Goal: Information Seeking & Learning: Check status

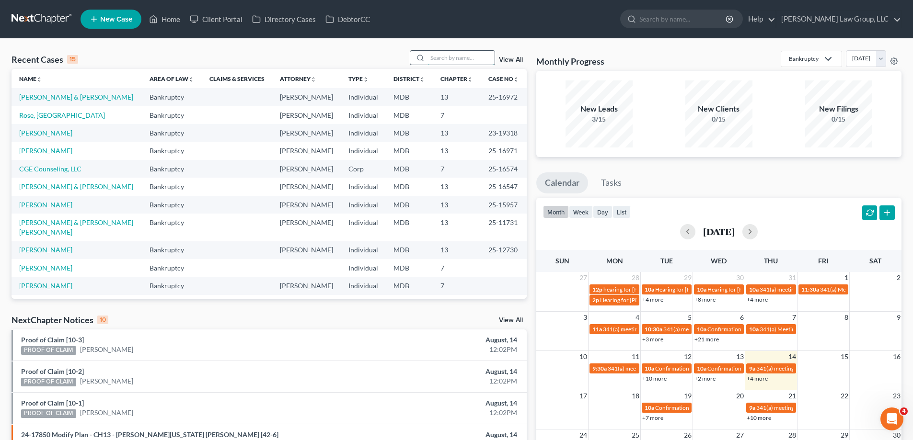
click at [444, 58] on input "search" at bounding box center [460, 58] width 67 height 14
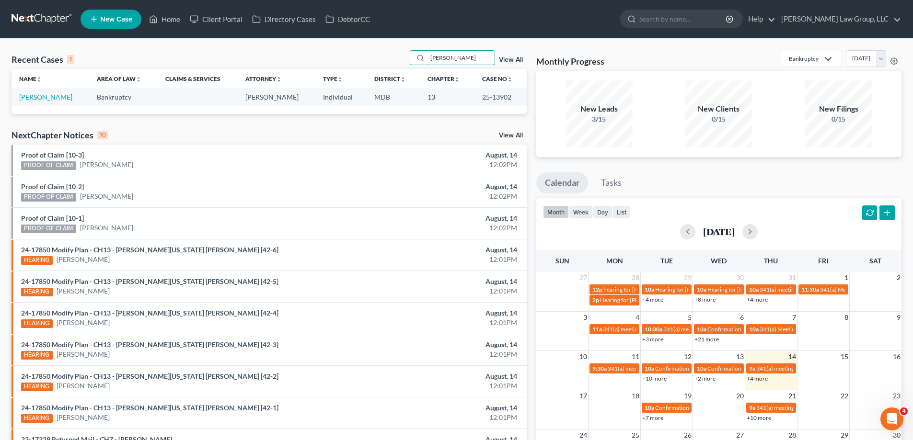
type input "[PERSON_NAME]"
drag, startPoint x: 507, startPoint y: 99, endPoint x: 477, endPoint y: 99, distance: 30.2
click at [477, 99] on td "25-13902" at bounding box center [500, 97] width 52 height 18
copy td "25-13902"
click at [32, 98] on link "[PERSON_NAME]" at bounding box center [45, 97] width 53 height 8
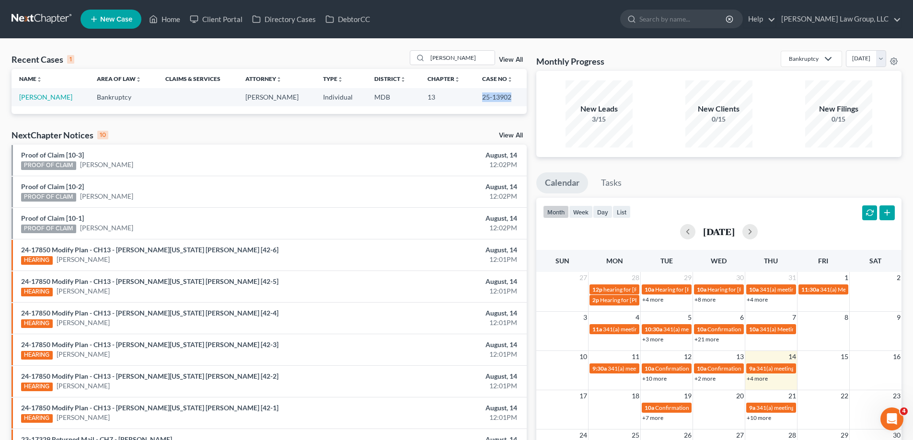
select select "2"
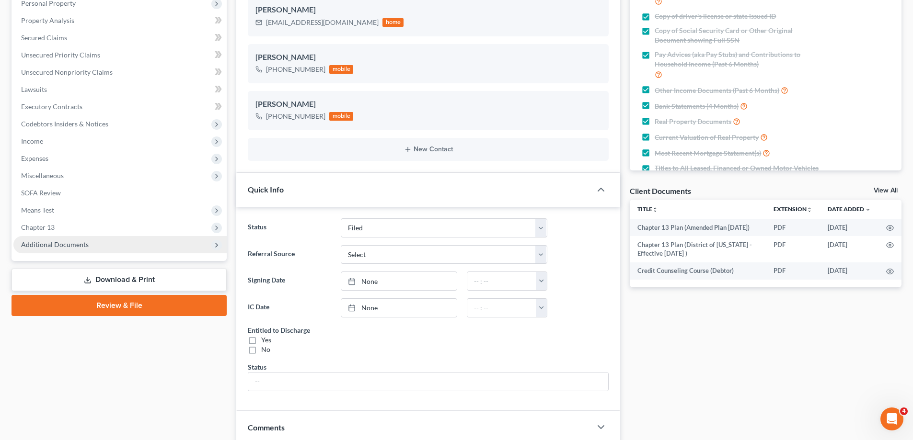
scroll to position [192, 0]
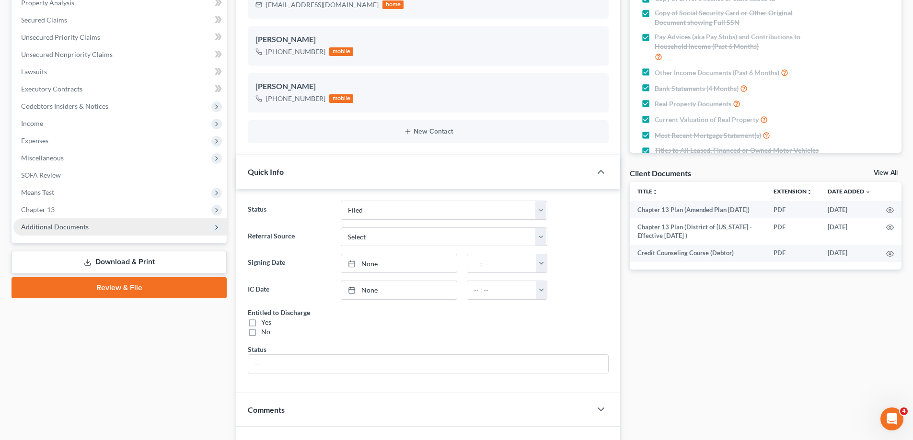
click at [74, 228] on span "Additional Documents" at bounding box center [55, 227] width 68 height 8
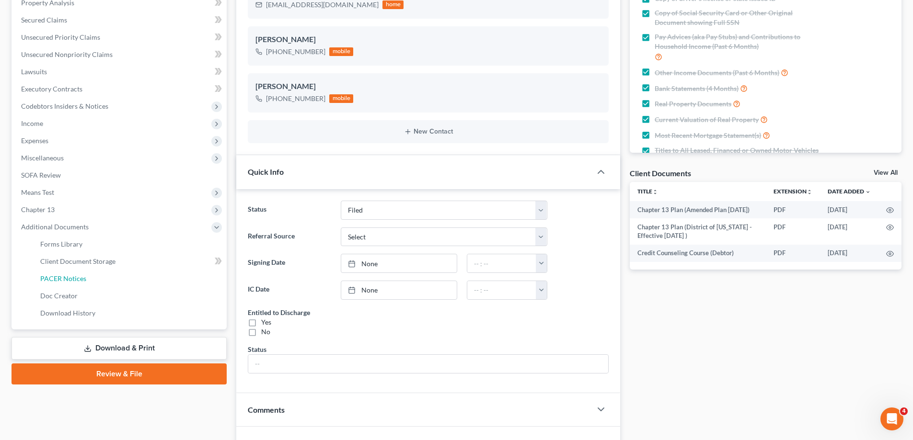
click at [100, 285] on link "PACER Notices" at bounding box center [130, 278] width 194 height 17
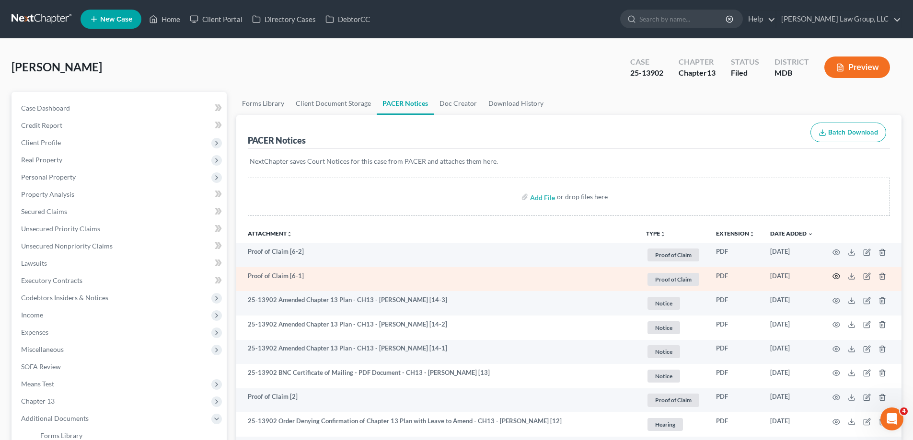
click at [839, 276] on icon "button" at bounding box center [836, 276] width 7 height 5
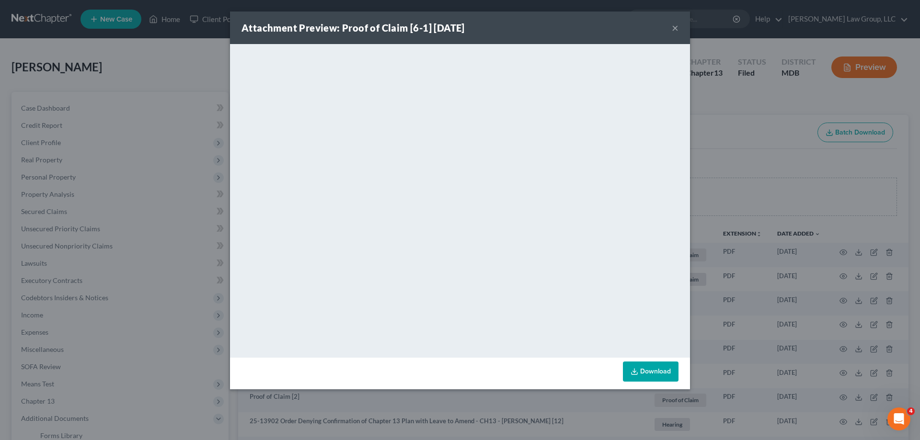
click at [672, 24] on button "×" at bounding box center [675, 27] width 7 height 11
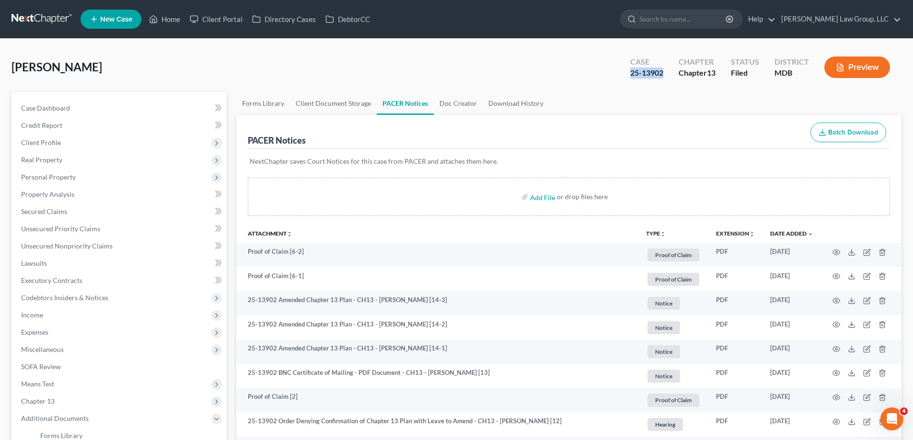
drag, startPoint x: 664, startPoint y: 72, endPoint x: 631, endPoint y: 70, distance: 33.1
click at [631, 70] on div "Case 25-13902" at bounding box center [646, 68] width 48 height 28
copy div "25-13902"
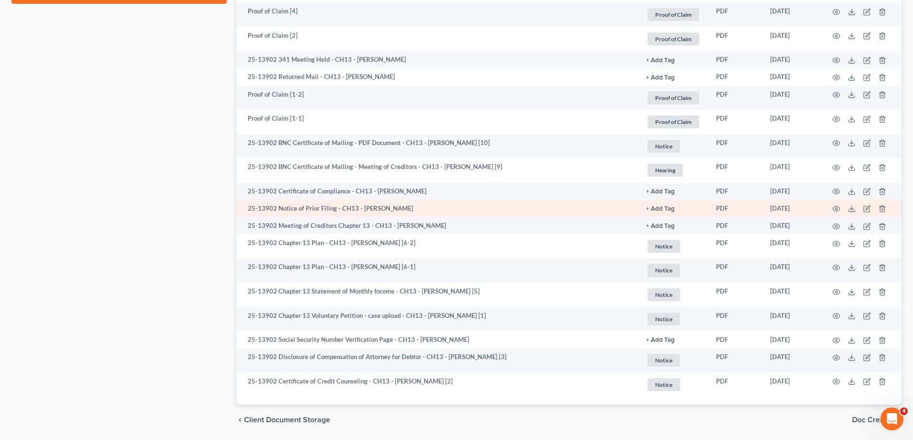
scroll to position [556, 0]
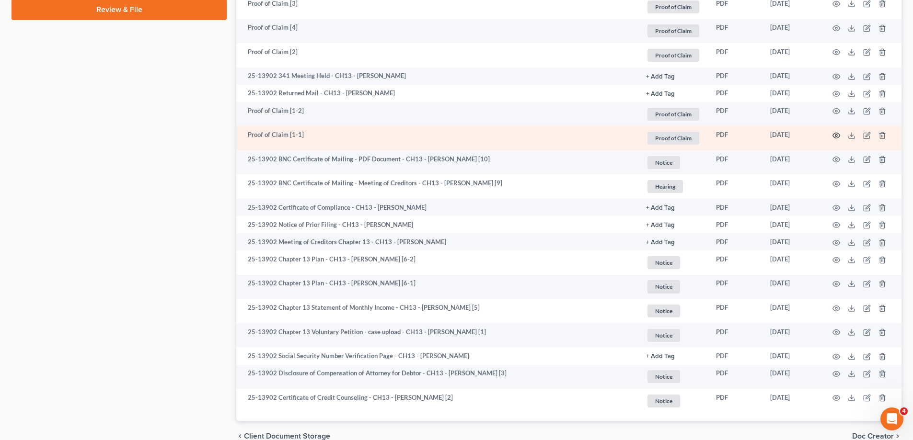
click at [835, 135] on circle "button" at bounding box center [836, 136] width 2 height 2
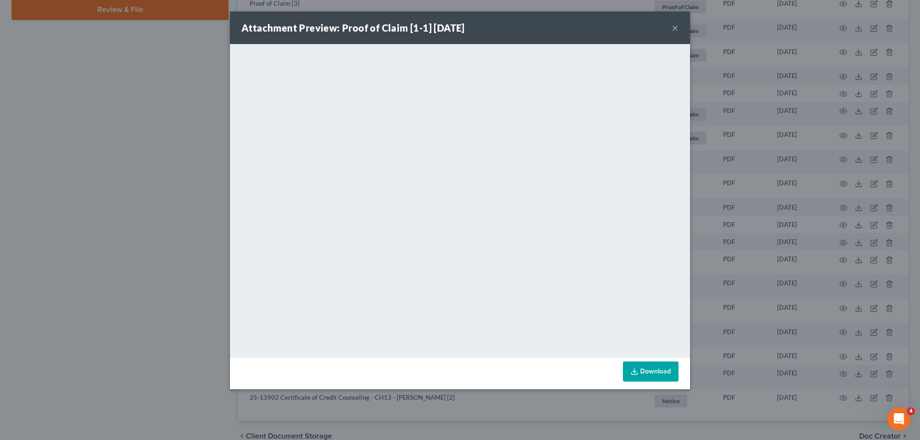
click at [676, 30] on button "×" at bounding box center [675, 27] width 7 height 11
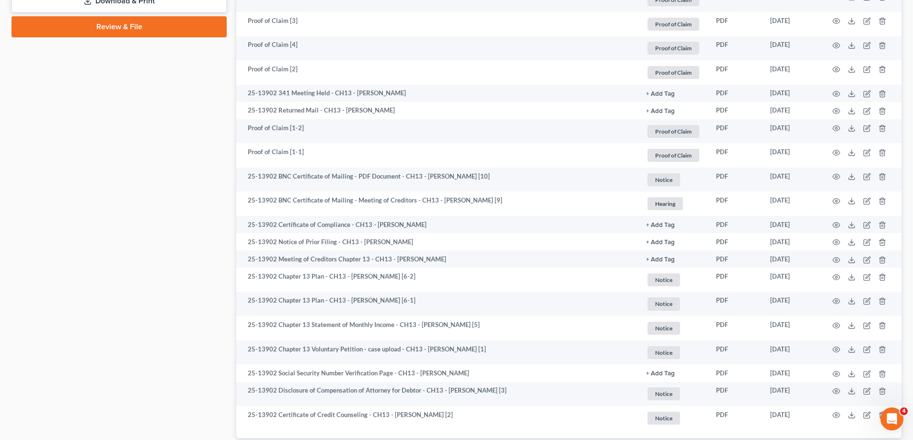
scroll to position [0, 0]
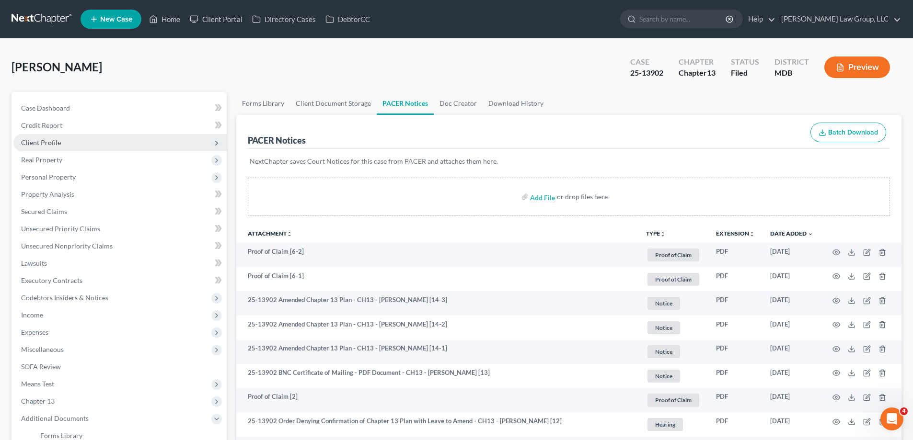
click at [83, 148] on span "Client Profile" at bounding box center [119, 142] width 213 height 17
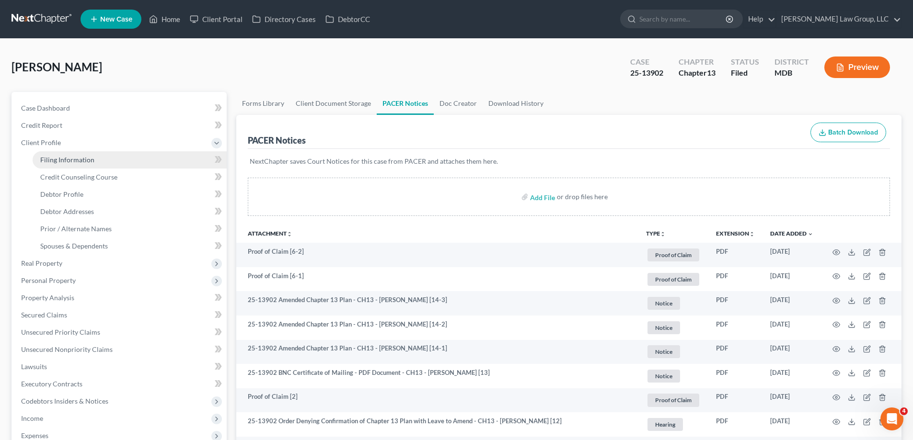
click at [84, 163] on span "Filing Information" at bounding box center [67, 160] width 54 height 8
select select "1"
select select "0"
select select "3"
select select "21"
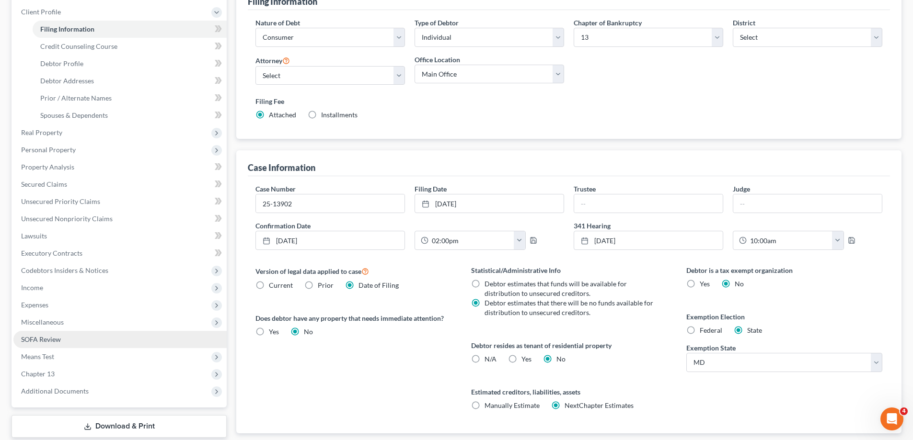
scroll to position [191, 0]
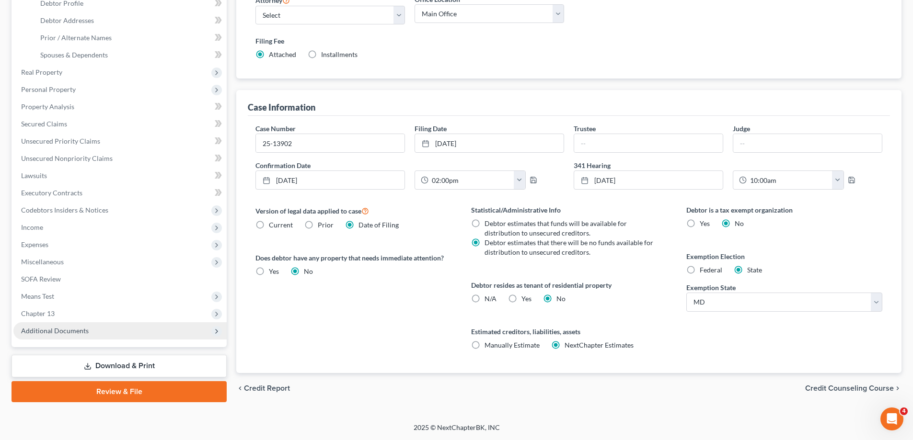
click at [96, 334] on span "Additional Documents" at bounding box center [119, 330] width 213 height 17
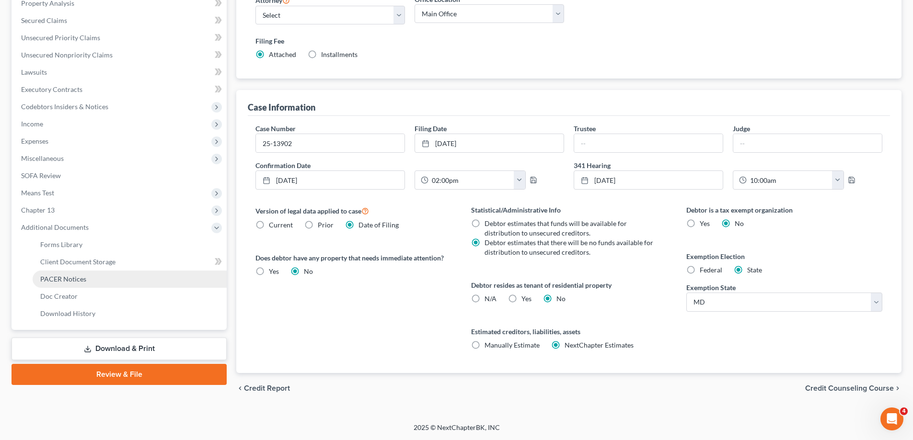
click at [108, 284] on link "PACER Notices" at bounding box center [130, 279] width 194 height 17
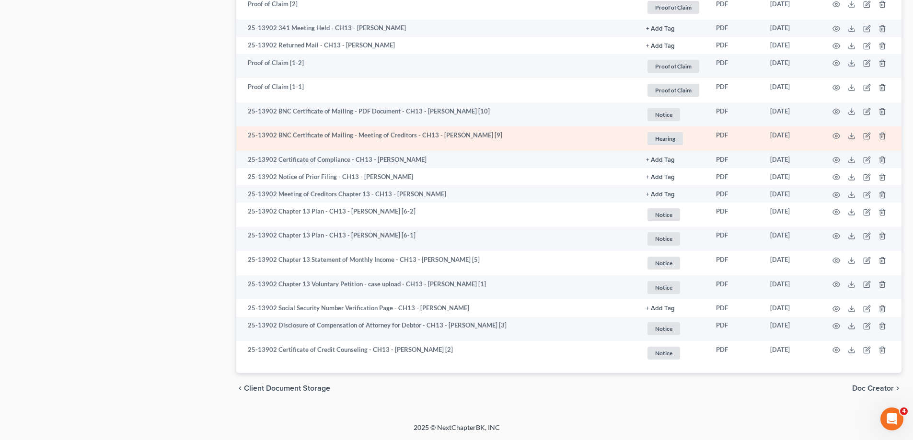
scroll to position [460, 0]
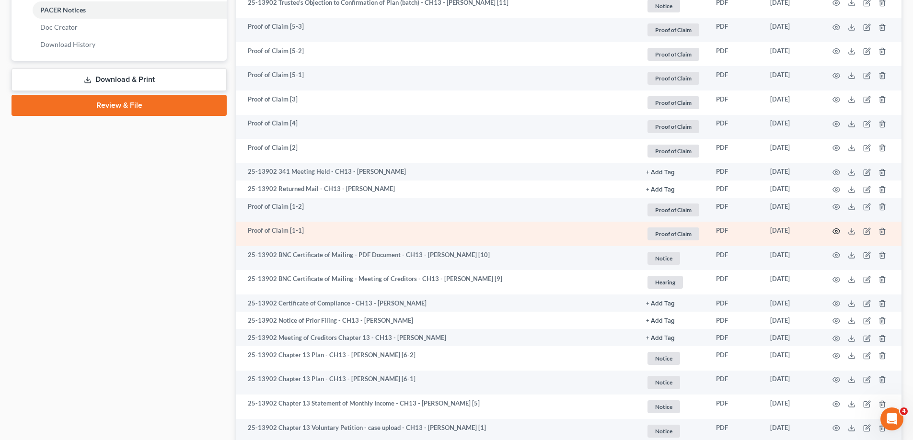
click at [833, 230] on icon "button" at bounding box center [836, 232] width 8 height 8
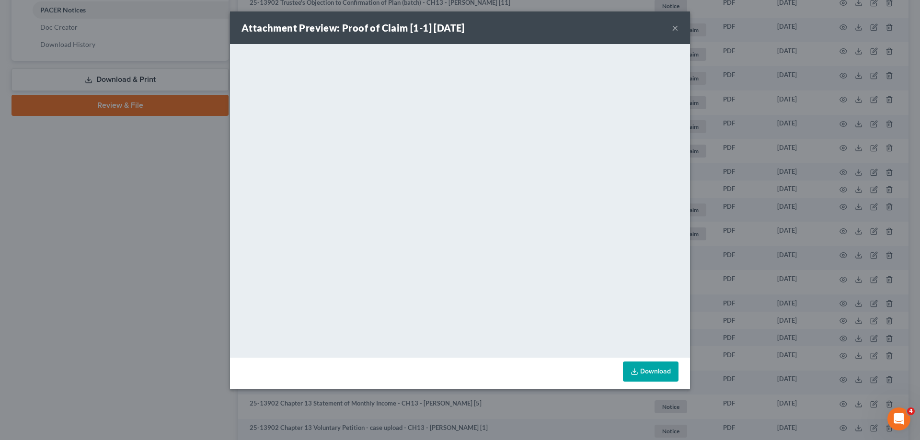
click at [674, 28] on button "×" at bounding box center [675, 27] width 7 height 11
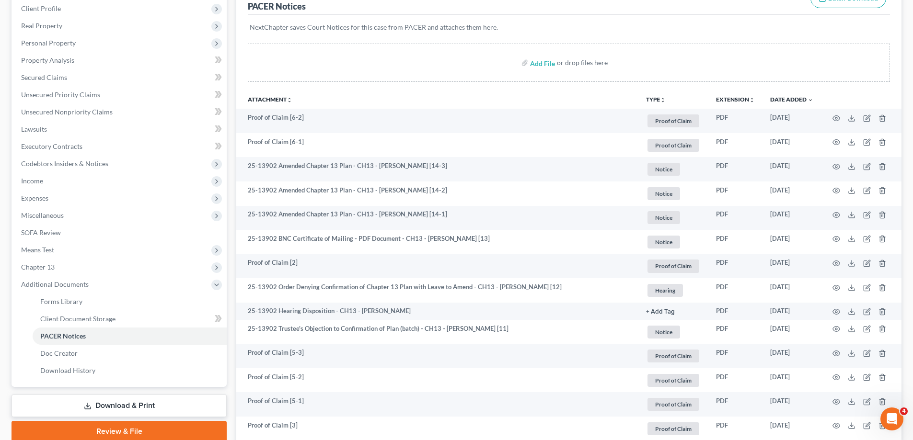
scroll to position [0, 0]
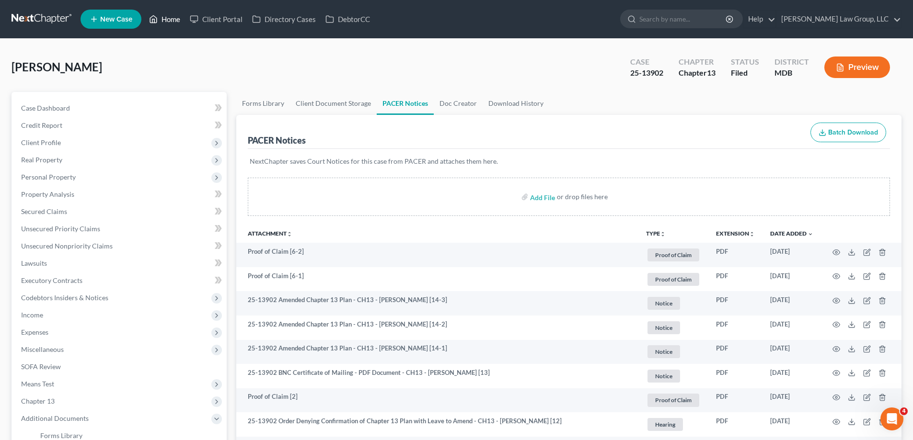
click at [166, 22] on link "Home" at bounding box center [164, 19] width 41 height 17
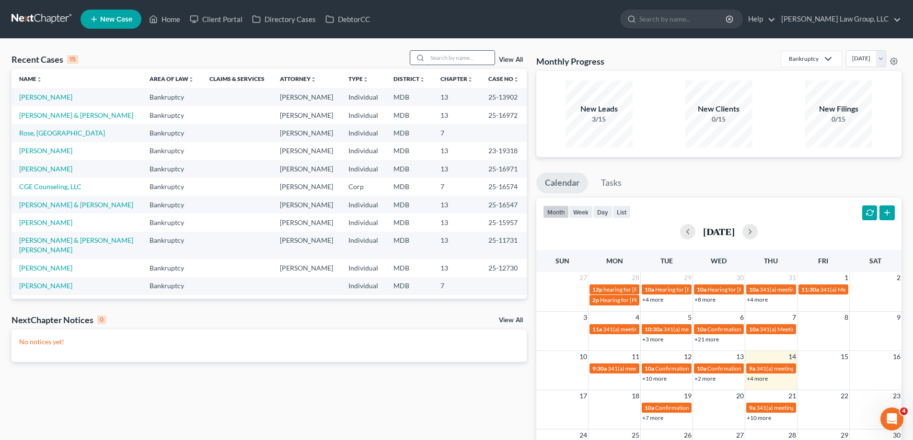
click at [460, 56] on input "search" at bounding box center [460, 58] width 67 height 14
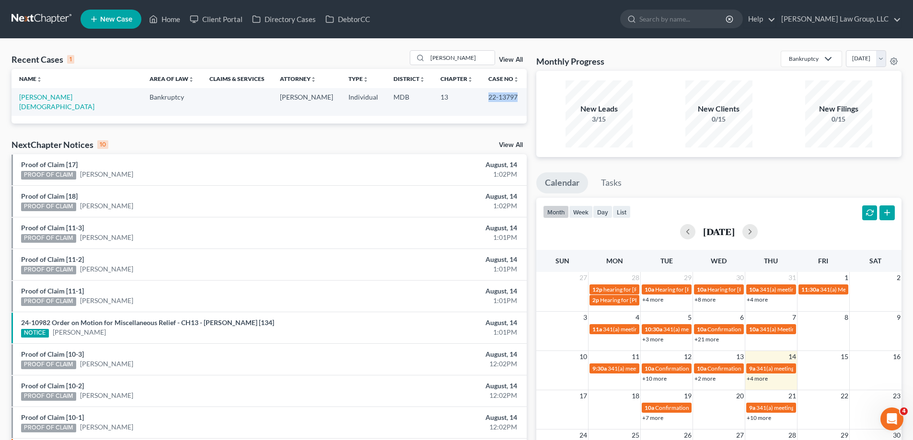
drag, startPoint x: 499, startPoint y: 97, endPoint x: 480, endPoint y: 96, distance: 19.2
click at [480, 96] on td "22-13797" at bounding box center [503, 101] width 46 height 27
copy td "22-13797"
drag, startPoint x: 445, startPoint y: 58, endPoint x: 420, endPoint y: 56, distance: 25.5
click at [420, 56] on div "[PERSON_NAME]" at bounding box center [452, 57] width 85 height 15
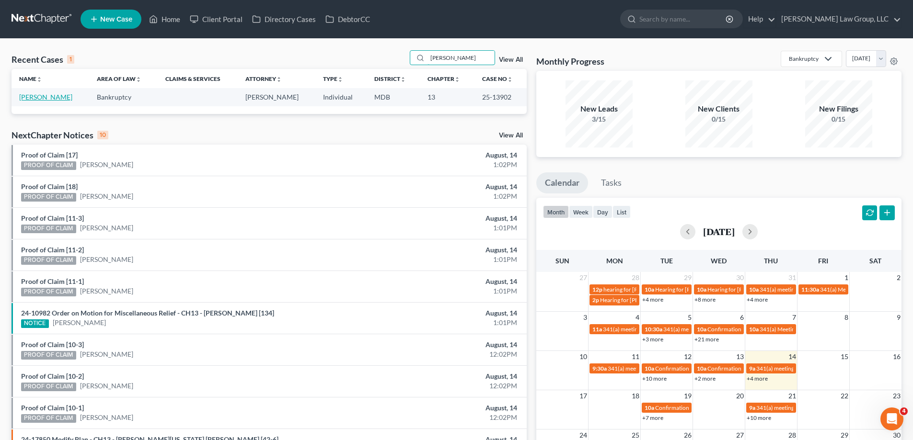
type input "[PERSON_NAME]"
click at [41, 94] on link "[PERSON_NAME]" at bounding box center [45, 97] width 53 height 8
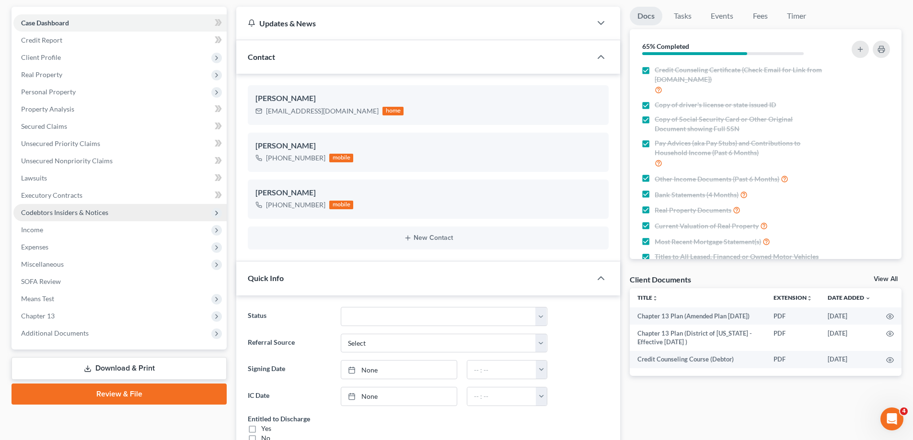
scroll to position [162, 0]
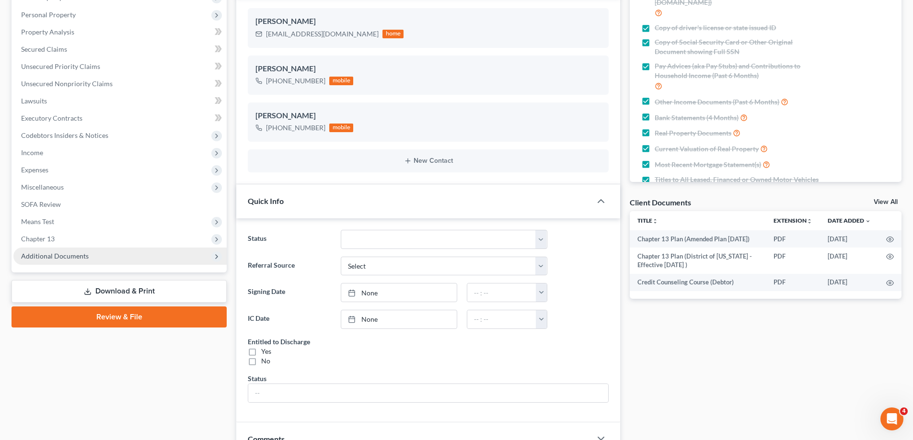
click at [103, 259] on span "Additional Documents" at bounding box center [119, 256] width 213 height 17
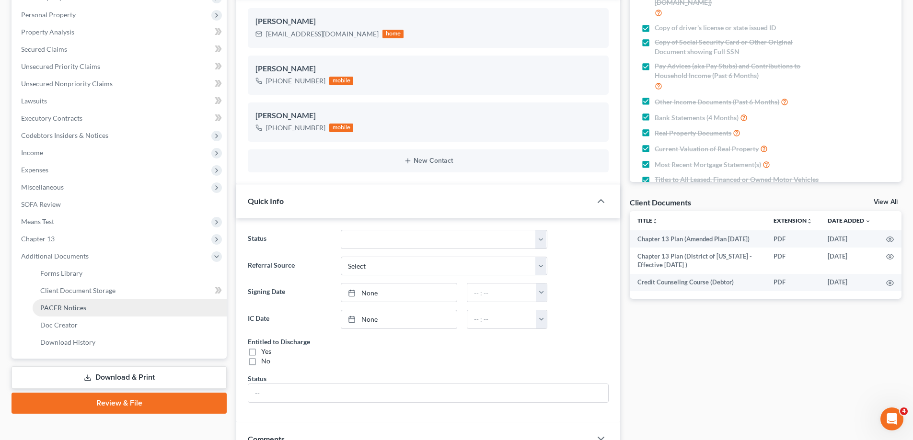
click at [108, 308] on link "PACER Notices" at bounding box center [130, 307] width 194 height 17
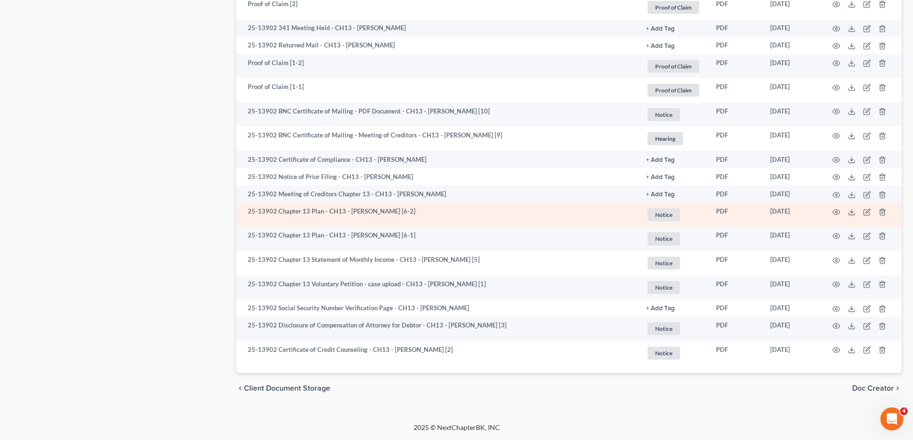
scroll to position [460, 0]
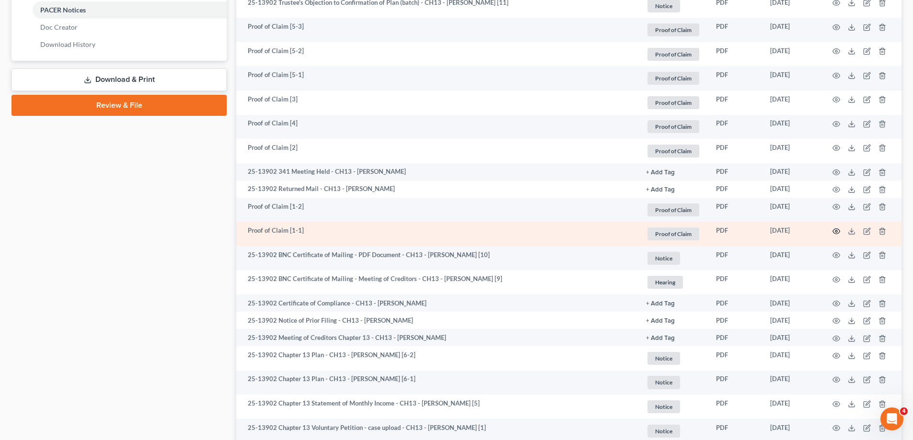
click at [834, 230] on icon "button" at bounding box center [836, 232] width 8 height 8
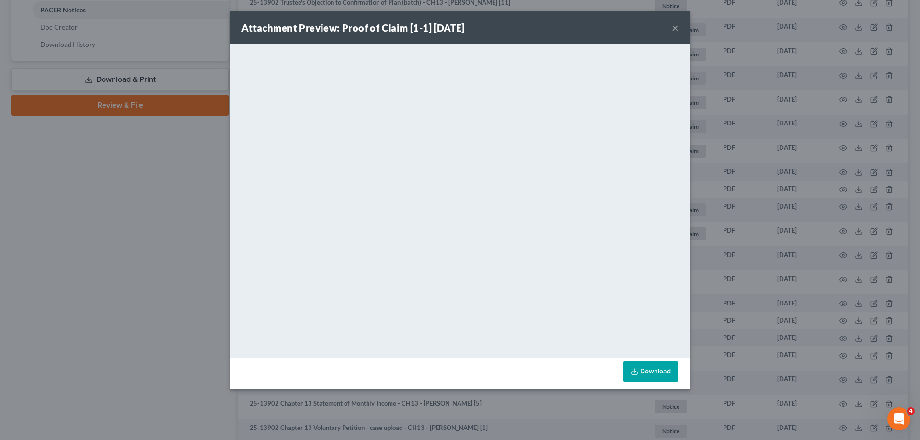
click at [678, 27] on div "Attachment Preview: Proof of Claim [1-1] [DATE] ×" at bounding box center [460, 27] width 460 height 33
drag, startPoint x: 674, startPoint y: 28, endPoint x: 647, endPoint y: 26, distance: 26.9
click at [674, 28] on button "×" at bounding box center [675, 27] width 7 height 11
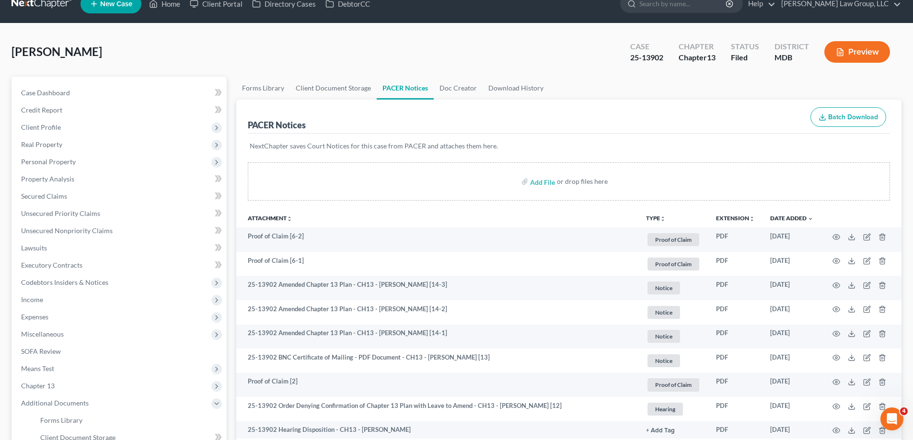
scroll to position [0, 0]
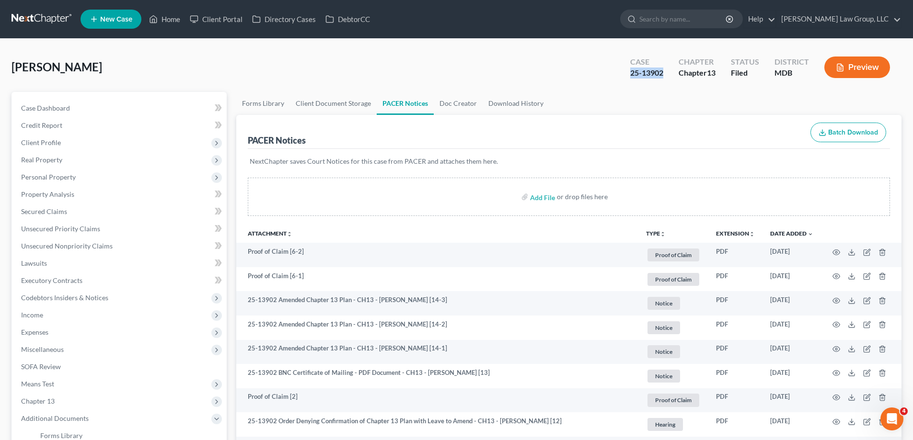
drag, startPoint x: 663, startPoint y: 73, endPoint x: 630, endPoint y: 70, distance: 33.2
click at [630, 70] on div "Case 25-13902" at bounding box center [646, 68] width 48 height 28
copy div "25-13902"
